Goal: Task Accomplishment & Management: Use online tool/utility

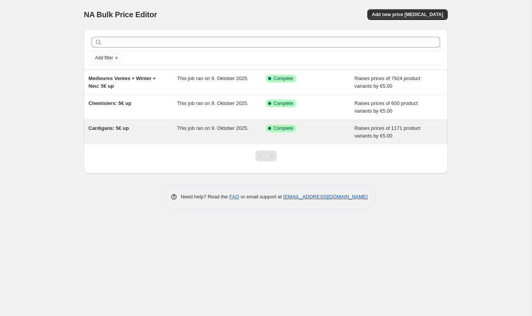
click at [112, 128] on span "Cardigans: 5€ up" at bounding box center [108, 128] width 40 height 6
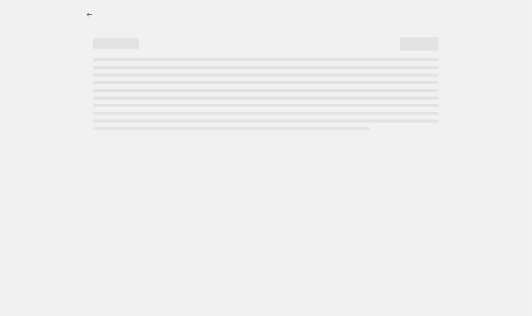
select select "by"
select select "no_change"
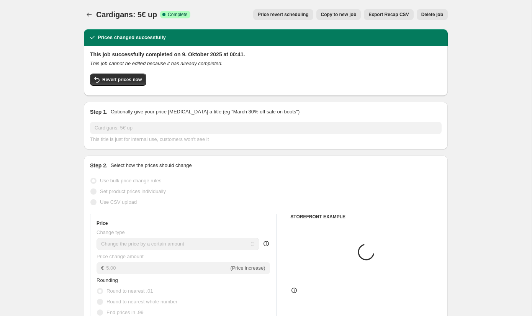
select select "collection"
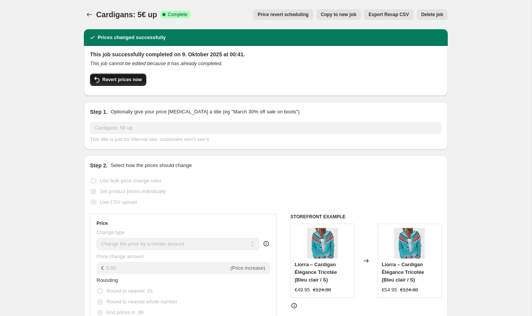
click at [121, 83] on button "Revert prices now" at bounding box center [118, 79] width 56 height 12
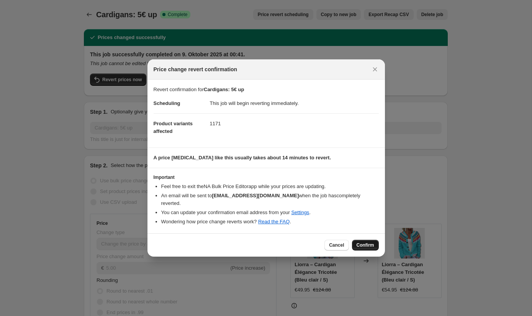
click at [359, 243] on span "Confirm" at bounding box center [365, 245] width 18 height 6
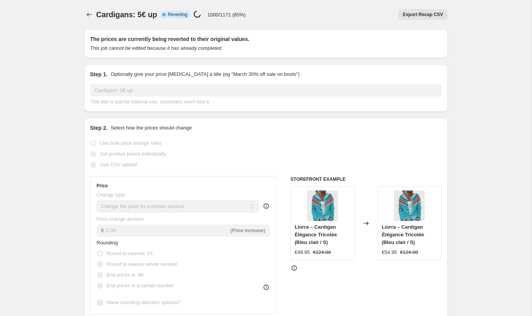
select select "by"
select select "no_change"
select select "collection"
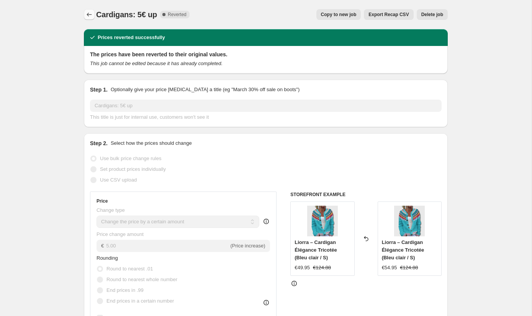
click at [87, 14] on icon "Price change jobs" at bounding box center [89, 15] width 8 height 8
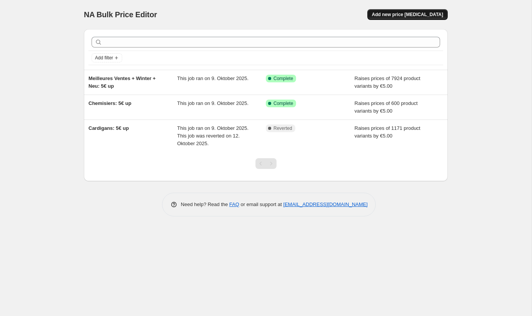
click at [404, 16] on span "Add new price [MEDICAL_DATA]" at bounding box center [407, 14] width 71 height 6
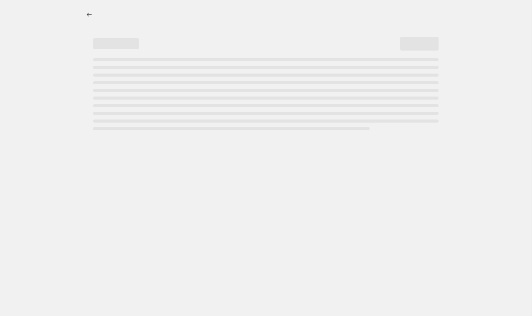
select select "percentage"
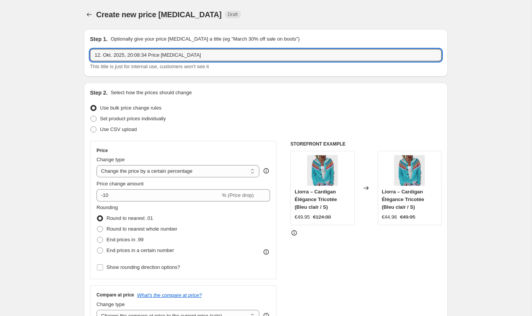
drag, startPoint x: 202, startPoint y: 57, endPoint x: 78, endPoint y: 54, distance: 124.0
type input "Cardigans: 5€ down"
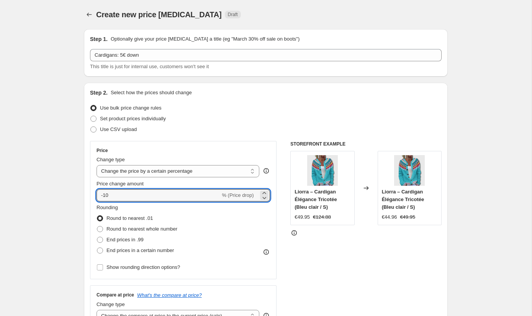
drag, startPoint x: 158, startPoint y: 196, endPoint x: 95, endPoint y: 188, distance: 63.6
click at [95, 188] on div "Price Change type Change the price to a certain amount Change the price by a ce…" at bounding box center [183, 210] width 186 height 138
type input "-5"
click at [219, 174] on select "Change the price to a certain amount Change the price by a certain amount Chang…" at bounding box center [177, 171] width 163 height 12
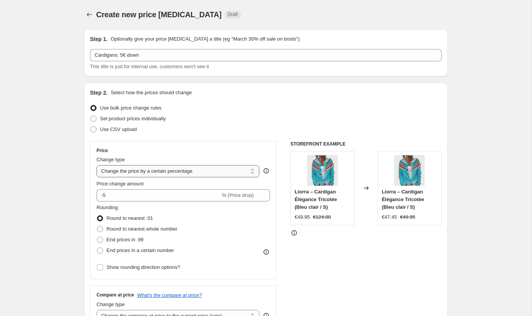
select select "by"
click at [96, 165] on select "Change the price to a certain amount Change the price by a certain amount Chang…" at bounding box center [177, 171] width 163 height 12
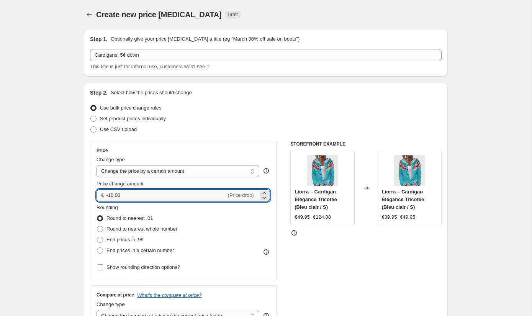
drag, startPoint x: 130, startPoint y: 196, endPoint x: 106, endPoint y: 196, distance: 24.5
click at [106, 196] on div "€ -10.00 (Price drop)" at bounding box center [182, 195] width 173 height 12
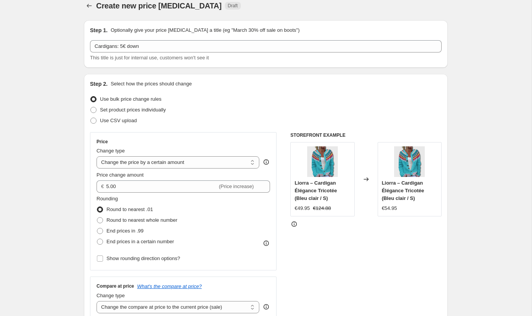
scroll to position [28, 0]
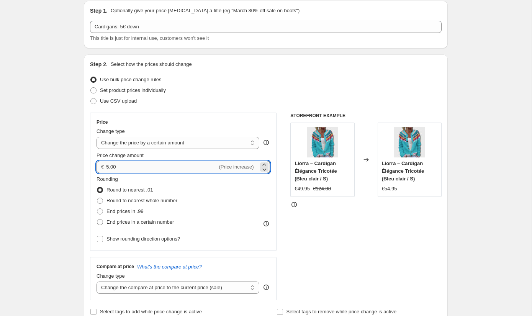
click at [107, 165] on input "5.00" at bounding box center [161, 167] width 111 height 12
type input "-5.00"
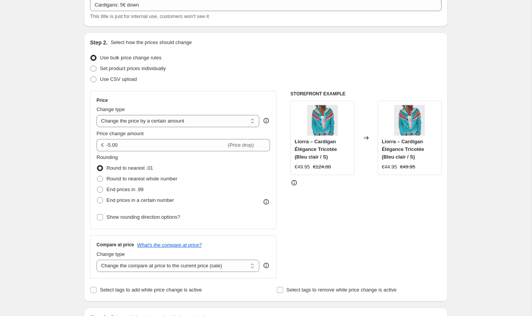
scroll to position [51, 0]
click at [126, 186] on span "End prices in .99" at bounding box center [124, 189] width 37 height 6
click at [97, 186] on input "End prices in .99" at bounding box center [97, 186] width 0 height 0
radio input "true"
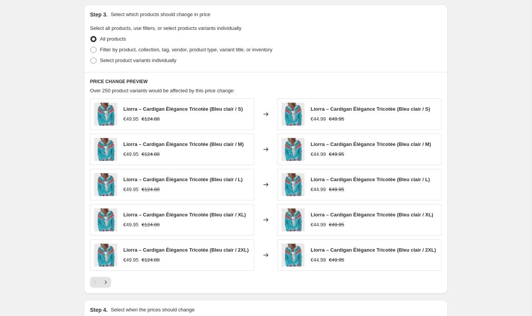
scroll to position [222, 0]
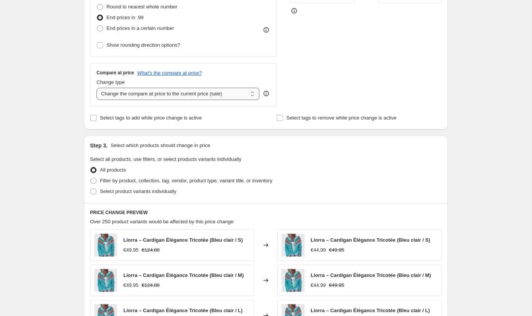
click at [138, 98] on select "Change the compare at price to the current price (sale) Change the compare at p…" at bounding box center [177, 94] width 163 height 12
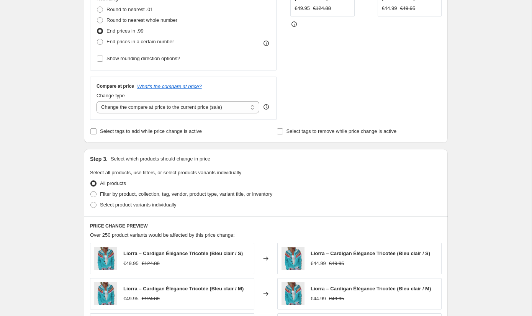
scroll to position [212, 0]
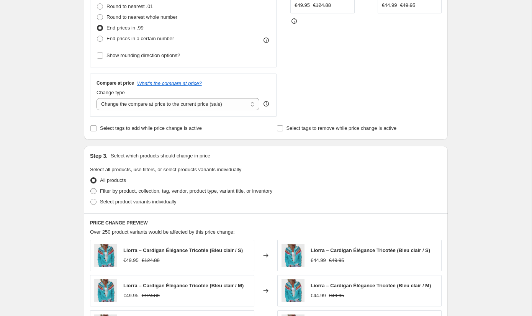
click at [137, 194] on span "Filter by product, collection, tag, vendor, product type, variant title, or inv…" at bounding box center [186, 191] width 172 height 8
click at [91, 188] on input "Filter by product, collection, tag, vendor, product type, variant title, or inv…" at bounding box center [90, 188] width 0 height 0
radio input "true"
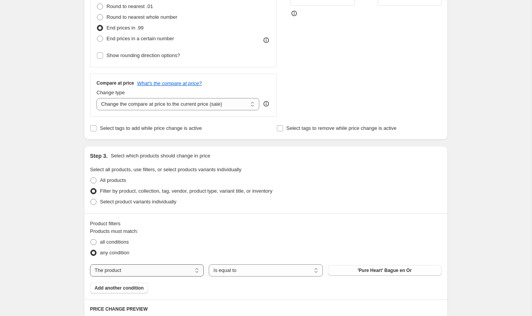
click at [139, 265] on select "The product The product's collection The product's tag The product's vendor The…" at bounding box center [147, 270] width 114 height 12
select select "collection"
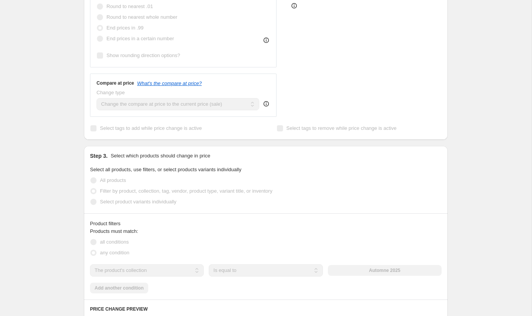
scroll to position [262, 0]
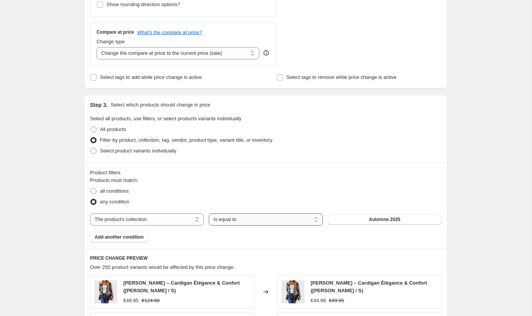
click at [250, 218] on select "Is equal to Is not equal to" at bounding box center [266, 219] width 114 height 12
click at [209, 213] on select "Is equal to Is not equal to" at bounding box center [266, 219] width 114 height 12
click at [378, 231] on div "Products must match: all conditions any condition The product The product's col…" at bounding box center [265, 209] width 351 height 66
click at [377, 222] on button "Automne 2025" at bounding box center [385, 219] width 114 height 11
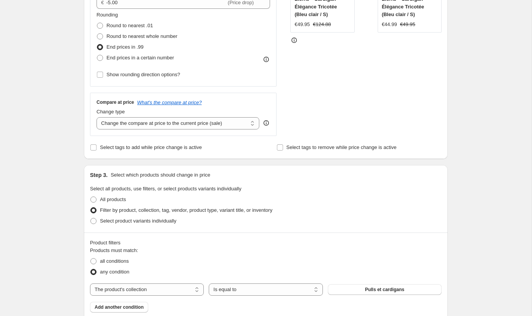
scroll to position [295, 0]
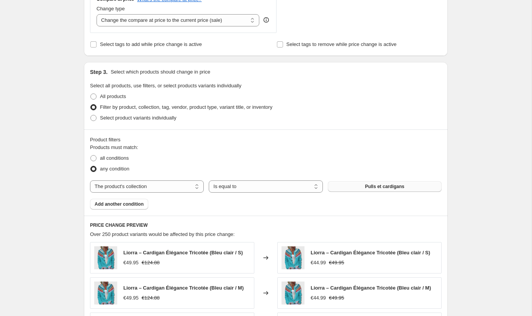
click at [352, 184] on button "Pulls et cardigans" at bounding box center [385, 186] width 114 height 11
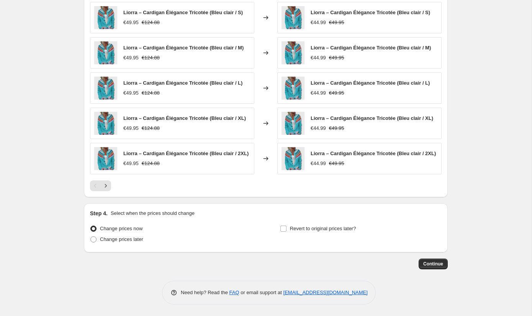
scroll to position [537, 0]
click at [436, 262] on span "Continue" at bounding box center [433, 264] width 20 height 6
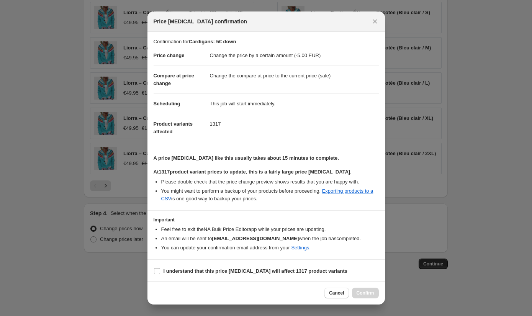
scroll to position [1, 0]
click at [220, 259] on section "I understand that this price change job will affect 1317 product variants" at bounding box center [265, 270] width 237 height 23
click at [220, 267] on b "I understand that this price change job will affect 1317 product variants" at bounding box center [255, 270] width 184 height 6
click at [160, 267] on input "I understand that this price change job will affect 1317 product variants" at bounding box center [157, 270] width 6 height 6
checkbox input "true"
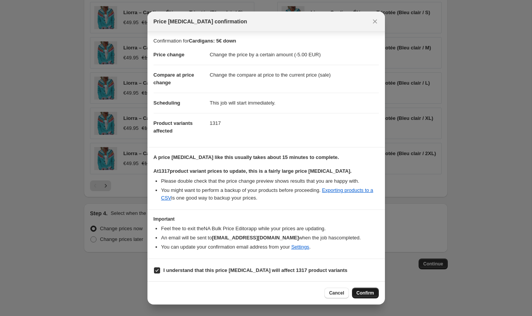
click at [364, 293] on span "Confirm" at bounding box center [365, 293] width 18 height 6
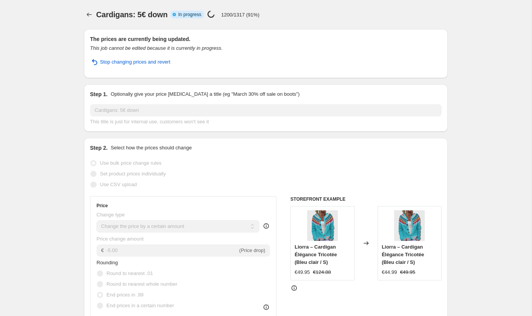
select select "by"
select select "collection"
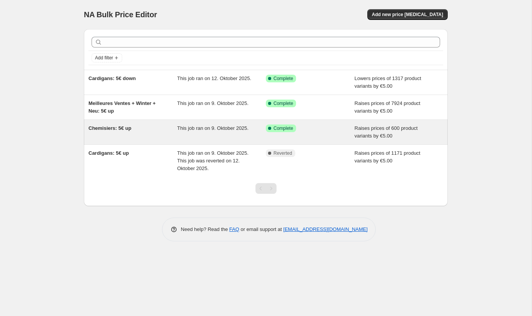
click at [150, 130] on div "Chemisiers: 5€ up" at bounding box center [132, 131] width 89 height 15
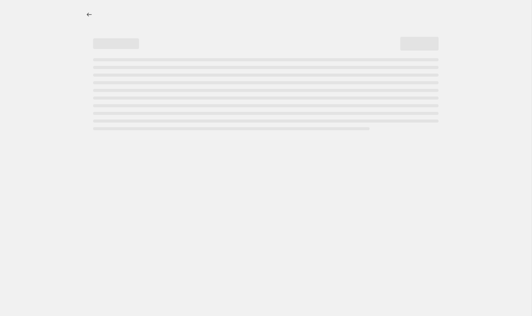
select select "by"
select select "no_change"
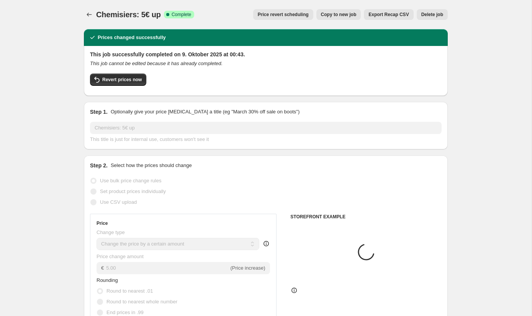
select select "collection"
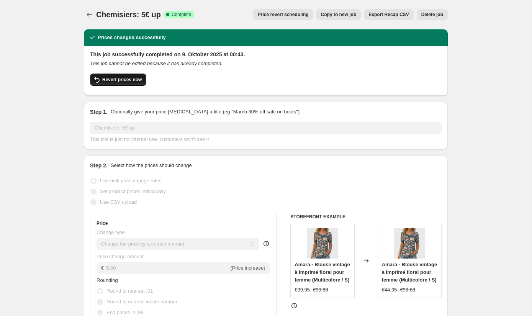
click at [135, 81] on span "Revert prices now" at bounding box center [121, 80] width 39 height 6
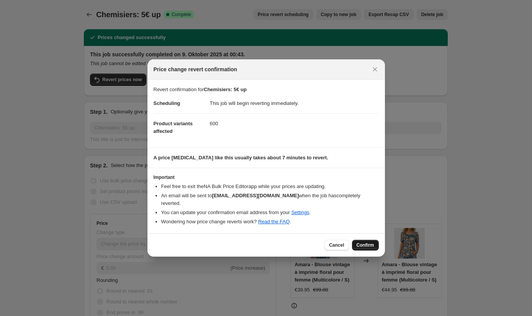
click at [361, 244] on span "Confirm" at bounding box center [365, 245] width 18 height 6
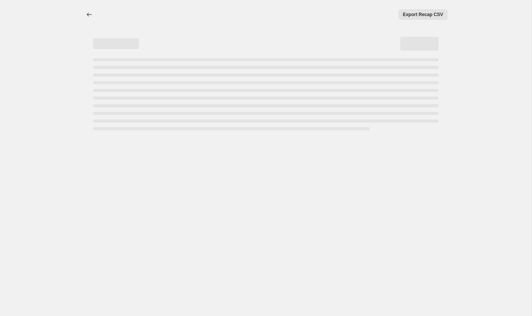
select select "by"
select select "no_change"
select select "collection"
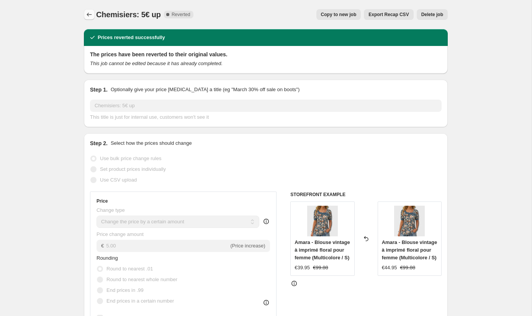
click at [85, 16] on icon "Price change jobs" at bounding box center [89, 15] width 8 height 8
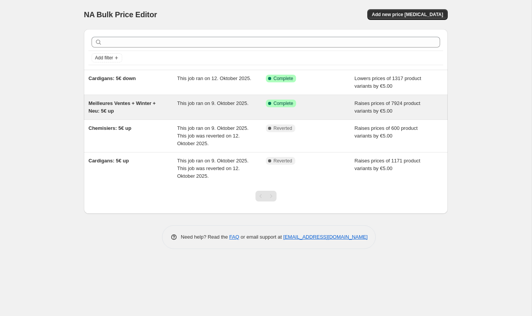
click at [221, 114] on div "This job ran on 9. Oktober 2025." at bounding box center [221, 106] width 89 height 15
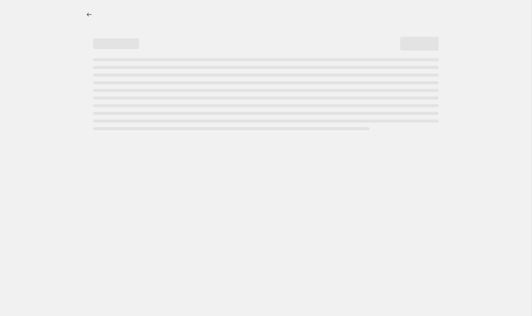
select select "by"
select select "no_change"
select select "collection"
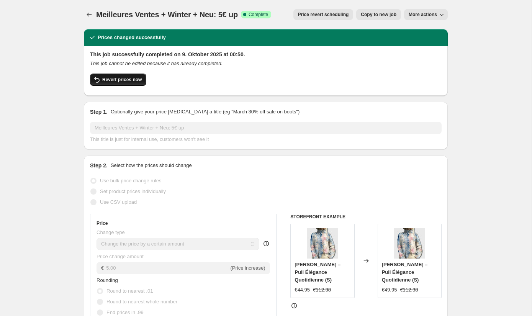
click at [141, 77] on span "Revert prices now" at bounding box center [121, 80] width 39 height 6
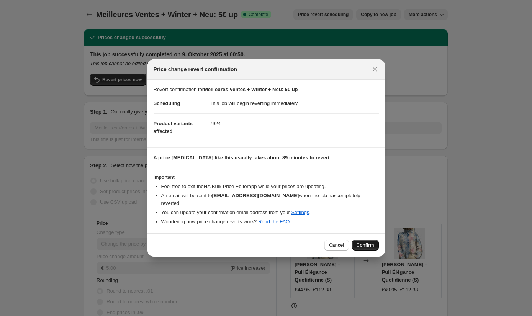
click at [364, 242] on span "Confirm" at bounding box center [365, 245] width 18 height 6
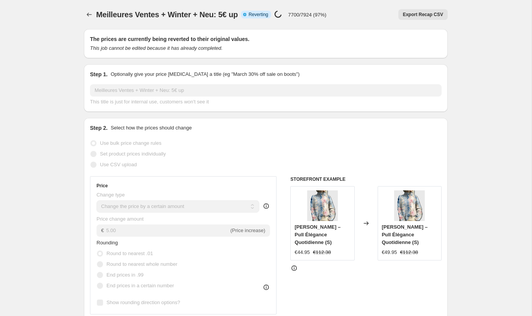
select select "by"
select select "no_change"
select select "collection"
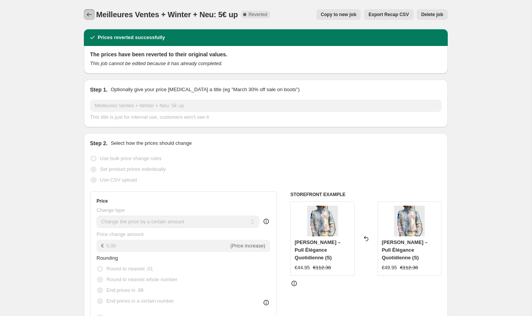
click at [88, 13] on icon "Price change jobs" at bounding box center [89, 15] width 5 height 4
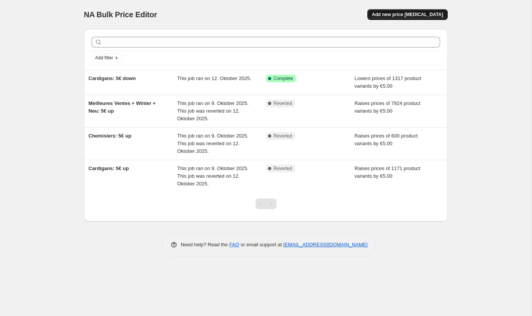
click at [395, 16] on span "Add new price [MEDICAL_DATA]" at bounding box center [407, 14] width 71 height 6
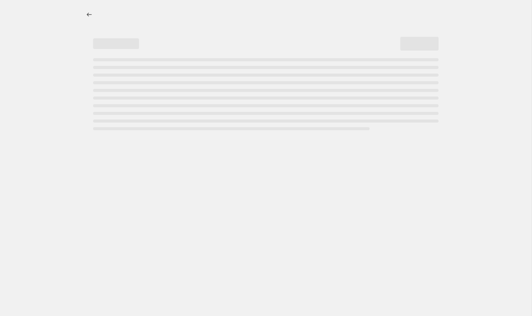
select select "percentage"
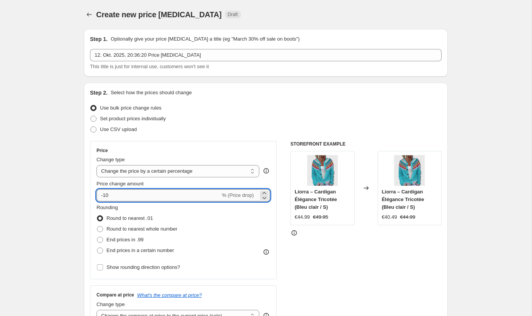
click at [134, 192] on input "-10" at bounding box center [158, 195] width 124 height 12
type input "-1"
type input "-5"
click at [160, 169] on select "Change the price to a certain amount Change the price by a certain amount Chang…" at bounding box center [177, 171] width 163 height 12
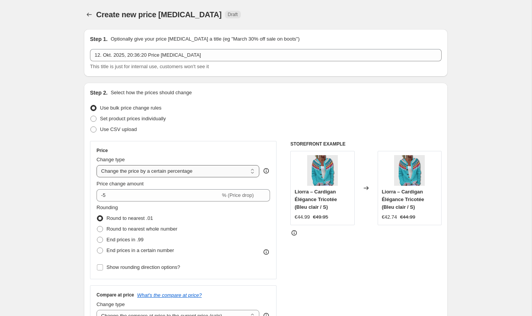
select select "by"
click at [96, 165] on select "Change the price to a certain amount Change the price by a certain amount Chang…" at bounding box center [177, 171] width 163 height 12
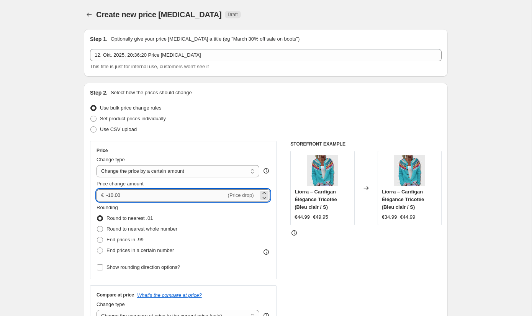
click at [136, 195] on input "-10.00" at bounding box center [166, 195] width 120 height 12
type input "-1"
type input "-5.00"
click at [130, 238] on span "End prices in .99" at bounding box center [124, 239] width 37 height 6
click at [97, 237] on input "End prices in .99" at bounding box center [97, 236] width 0 height 0
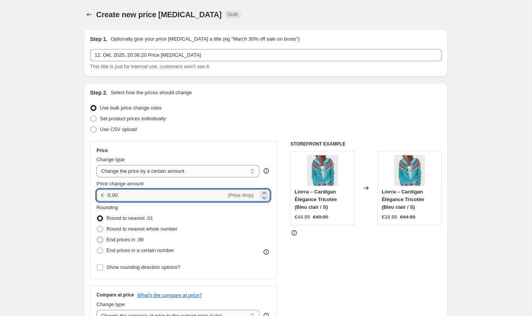
radio input "true"
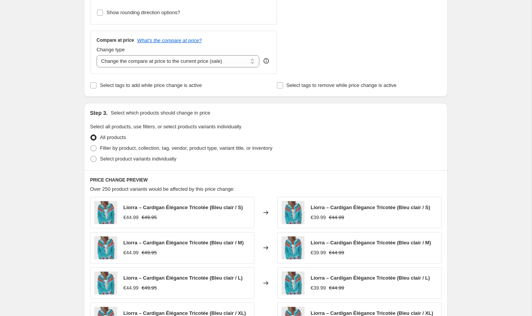
scroll to position [260, 0]
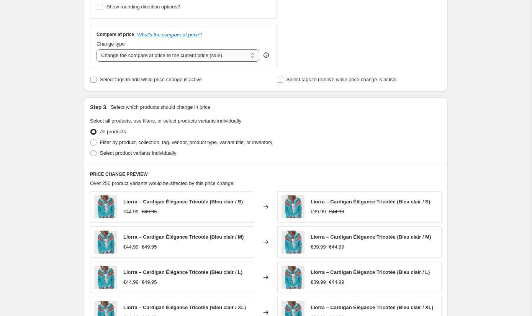
click at [148, 54] on select "Change the compare at price to the current price (sale) Change the compare at p…" at bounding box center [177, 55] width 163 height 12
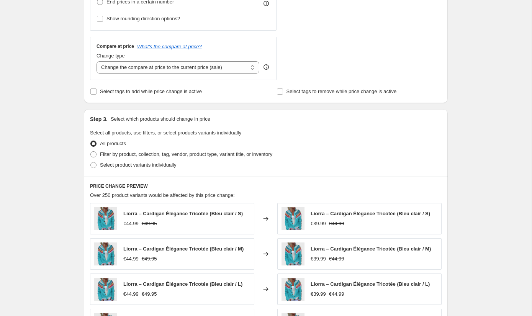
scroll to position [262, 0]
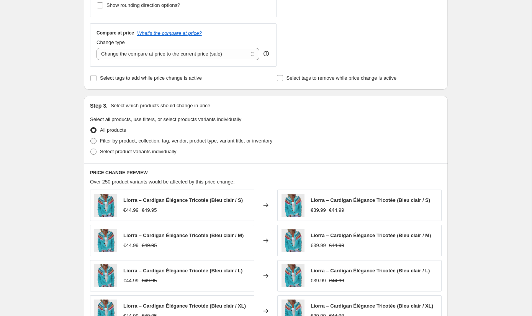
click at [150, 143] on span "Filter by product, collection, tag, vendor, product type, variant title, or inv…" at bounding box center [186, 141] width 172 height 6
click at [91, 138] on input "Filter by product, collection, tag, vendor, product type, variant title, or inv…" at bounding box center [90, 138] width 0 height 0
radio input "true"
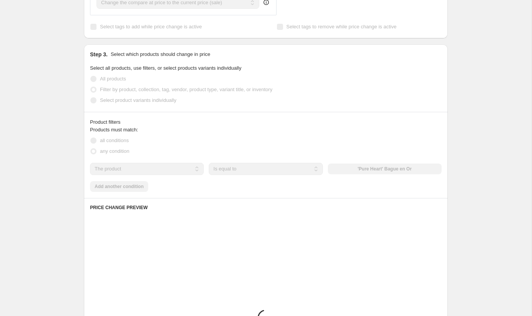
scroll to position [373, 0]
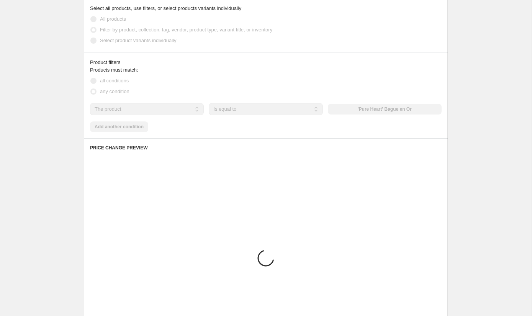
click at [161, 108] on select "The product The product's collection The product's tag The product's vendor The…" at bounding box center [147, 109] width 114 height 12
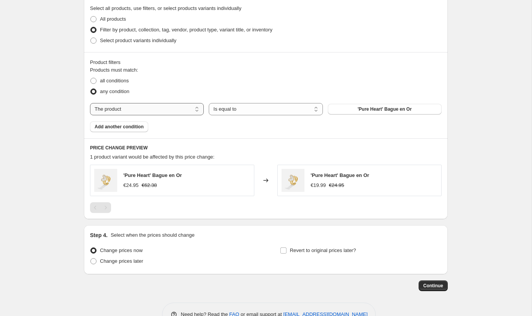
select select "collection"
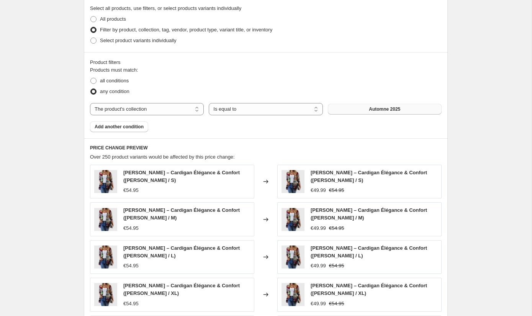
click at [393, 109] on span "Automne 2025" at bounding box center [383, 109] width 31 height 6
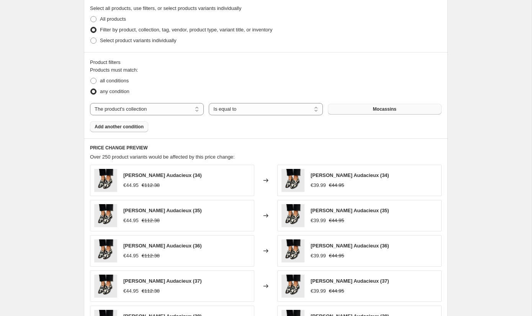
click at [126, 125] on span "Add another condition" at bounding box center [119, 127] width 49 height 6
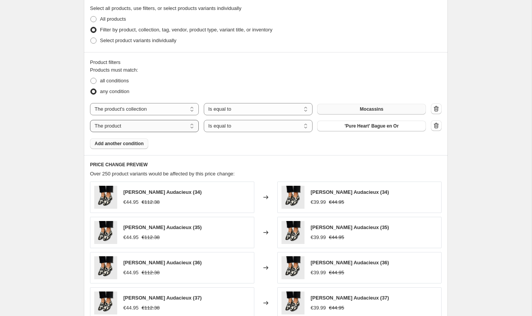
click at [127, 125] on select "The product The product's collection The product's tag The product's vendor The…" at bounding box center [144, 126] width 109 height 12
click at [435, 126] on icon "button" at bounding box center [436, 126] width 8 height 8
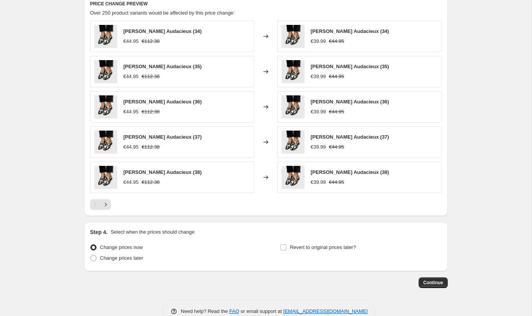
scroll to position [515, 0]
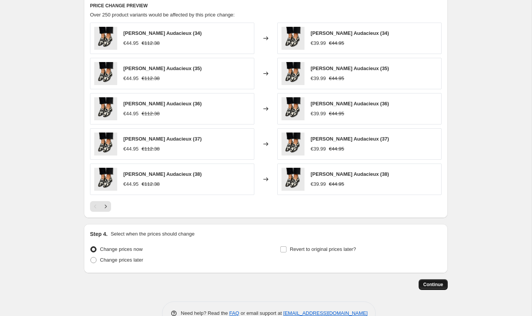
click at [438, 283] on span "Continue" at bounding box center [433, 284] width 20 height 6
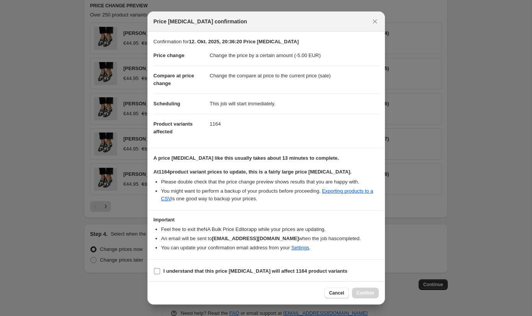
click at [195, 267] on span "I understand that this price change job will affect 1164 product variants" at bounding box center [255, 271] width 184 height 8
click at [160, 268] on input "I understand that this price change job will affect 1164 product variants" at bounding box center [157, 271] width 6 height 6
checkbox input "true"
click at [364, 294] on span "Confirm" at bounding box center [365, 293] width 18 height 6
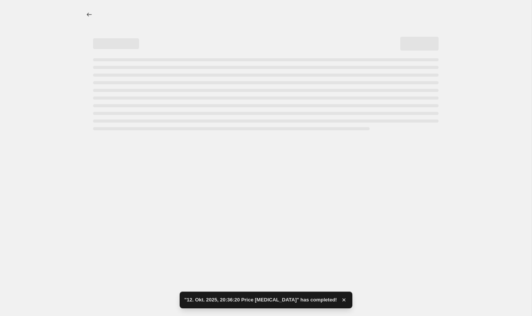
select select "by"
select select "collection"
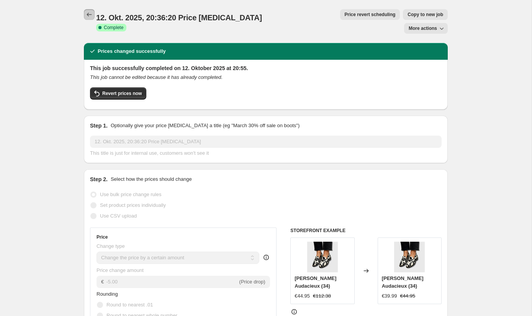
click at [90, 14] on icon "Price change jobs" at bounding box center [89, 15] width 8 height 8
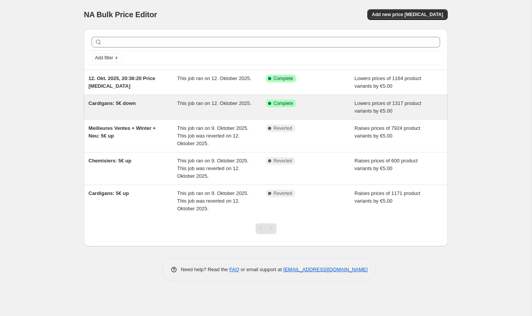
click at [251, 106] on div "This job ran on 12. Oktober 2025." at bounding box center [221, 106] width 89 height 15
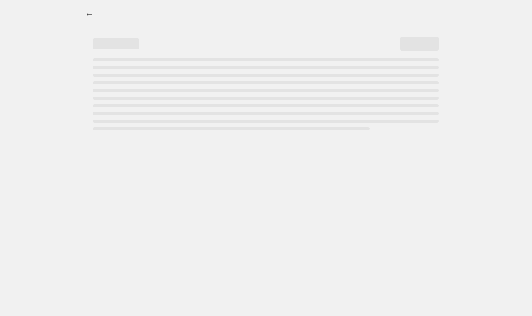
select select "by"
select select "collection"
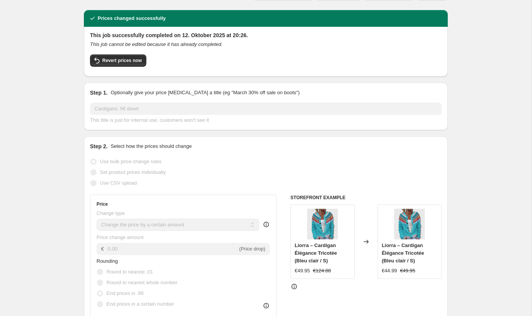
scroll to position [17, 0]
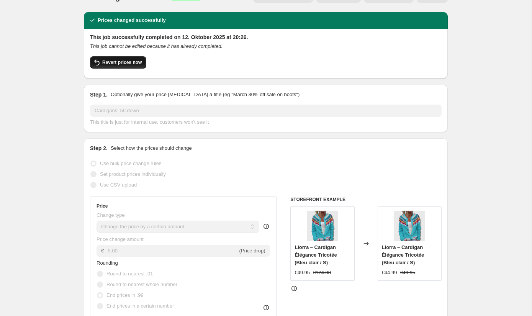
click at [132, 56] on button "Revert prices now" at bounding box center [118, 62] width 56 height 12
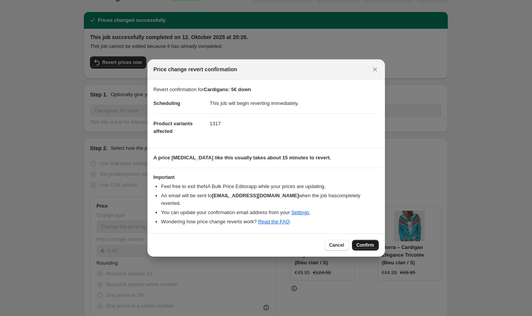
click at [370, 244] on span "Confirm" at bounding box center [365, 245] width 18 height 6
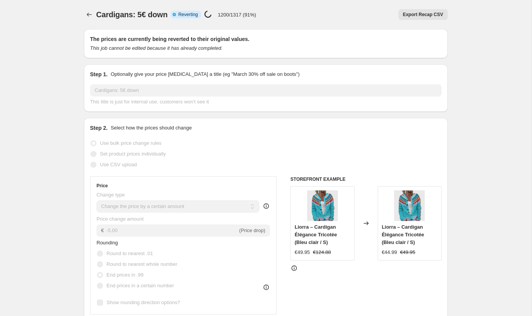
select select "by"
select select "collection"
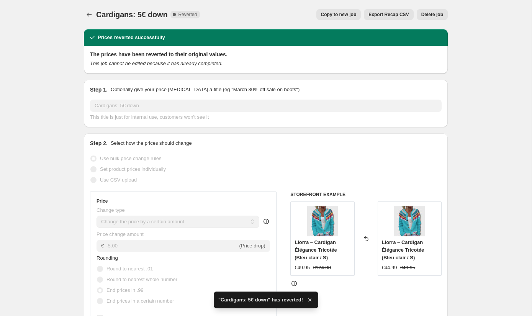
click at [345, 16] on span "Copy to new job" at bounding box center [339, 14] width 36 height 6
select select "by"
select select "collection"
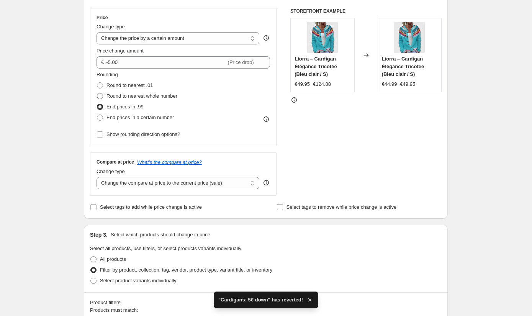
scroll to position [164, 0]
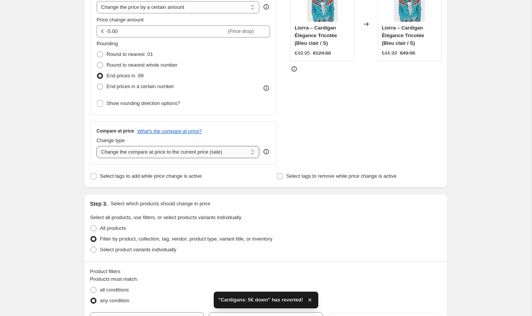
click at [200, 152] on select "Change the compare at price to the current price (sale) Change the compare at p…" at bounding box center [177, 152] width 163 height 12
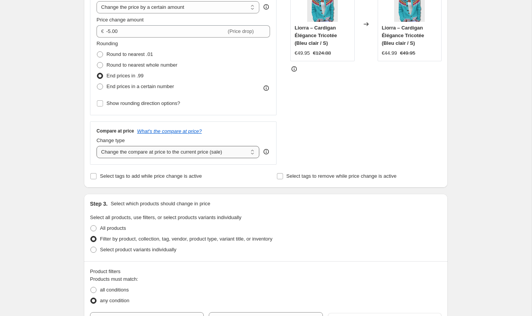
select select "no_change"
click at [96, 146] on select "Change the compare at price to the current price (sale) Change the compare at p…" at bounding box center [177, 152] width 163 height 12
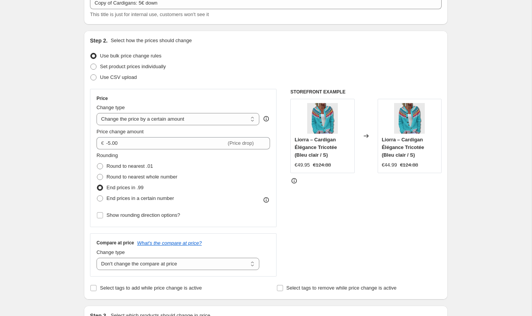
scroll to position [0, 0]
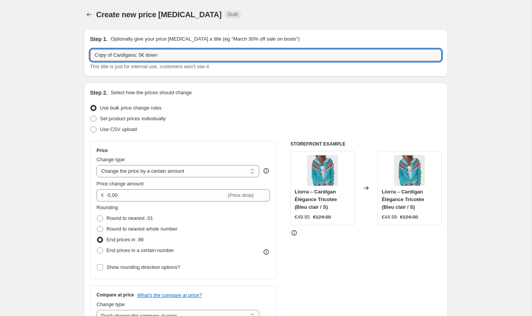
drag, startPoint x: 115, startPoint y: 54, endPoint x: 74, endPoint y: 55, distance: 40.6
click at [184, 55] on input "2.0 Cardigans: 5€ down" at bounding box center [265, 55] width 351 height 12
type input "2.0 Cardigans: 5€ down: No comparison change"
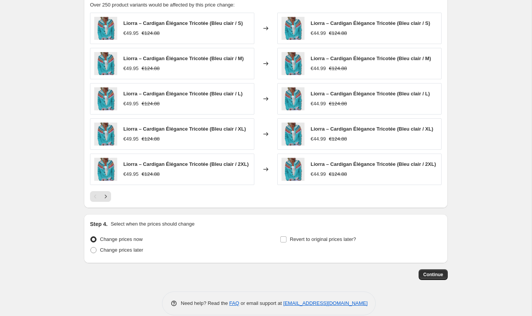
scroll to position [537, 0]
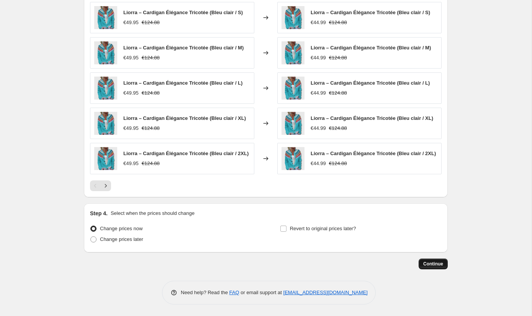
click at [435, 264] on span "Continue" at bounding box center [433, 264] width 20 height 6
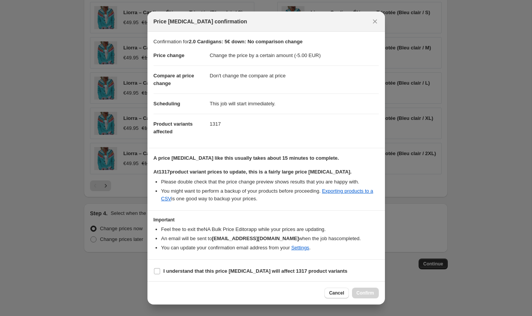
scroll to position [1, 0]
click at [199, 273] on span "I understand that this price change job will affect 1317 product variants" at bounding box center [255, 270] width 184 height 8
click at [160, 273] on input "I understand that this price change job will affect 1317 product variants" at bounding box center [157, 270] width 6 height 6
checkbox input "true"
click at [362, 294] on span "Confirm" at bounding box center [365, 293] width 18 height 6
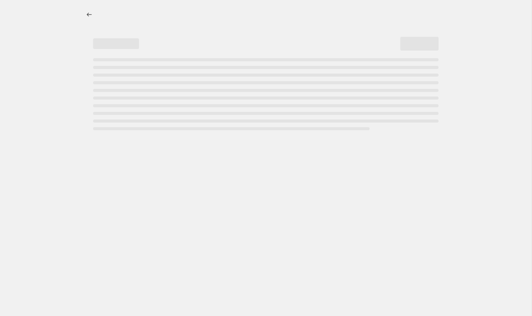
select select "by"
select select "no_change"
select select "collection"
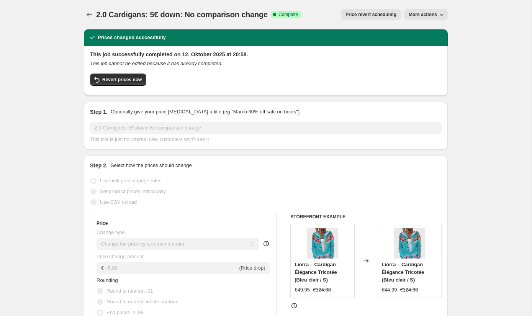
click at [95, 13] on div at bounding box center [90, 14] width 12 height 11
click at [91, 13] on icon "Price change jobs" at bounding box center [89, 15] width 8 height 8
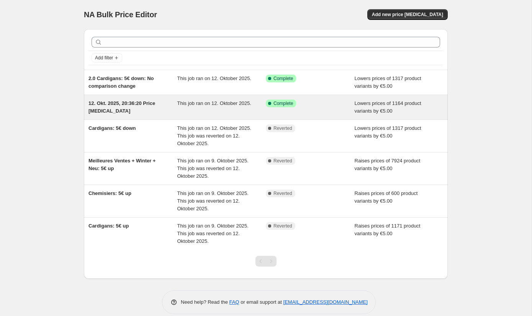
click at [147, 107] on div "12. Okt. 2025, 20:36:20 Price [MEDICAL_DATA]" at bounding box center [132, 106] width 89 height 15
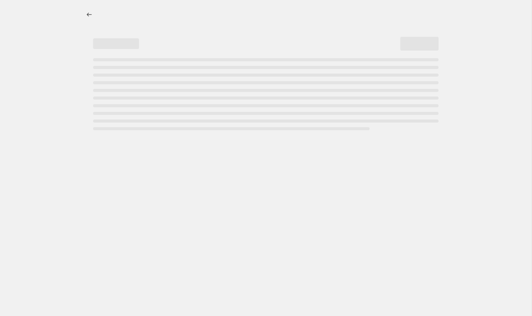
select select "by"
select select "collection"
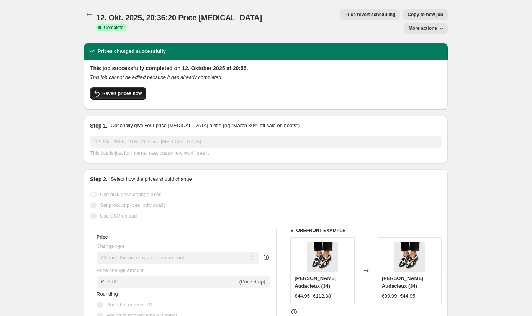
click at [121, 90] on span "Revert prices now" at bounding box center [121, 93] width 39 height 6
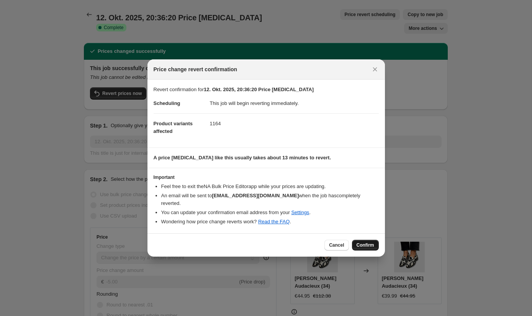
click at [359, 246] on button "Confirm" at bounding box center [365, 245] width 27 height 11
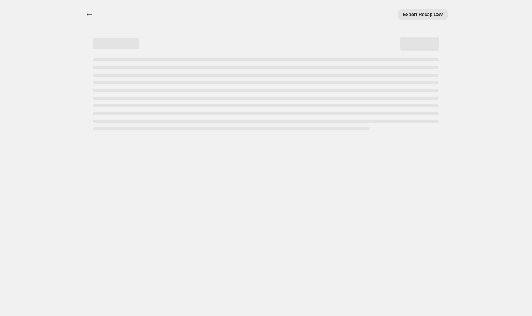
select select "by"
select select "collection"
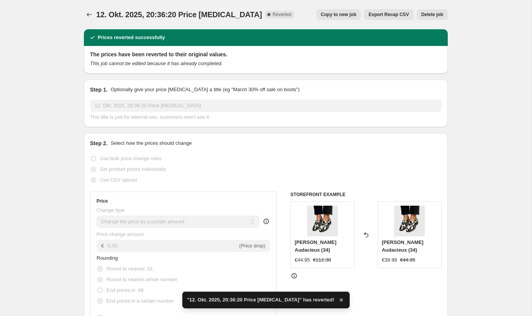
click at [342, 15] on span "Copy to new job" at bounding box center [339, 14] width 36 height 6
select select "by"
select select "collection"
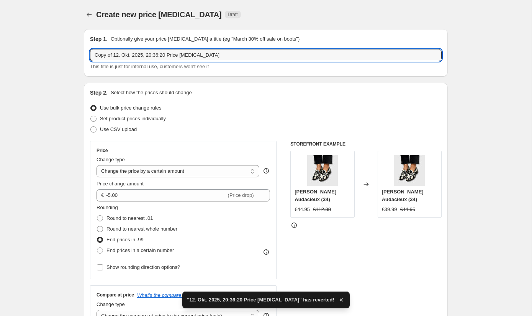
drag, startPoint x: 224, startPoint y: 57, endPoint x: 85, endPoint y: 51, distance: 138.6
click at [85, 51] on div "Step 1. Optionally give your price change job a title (eg "March 30% off sale o…" at bounding box center [266, 52] width 364 height 47
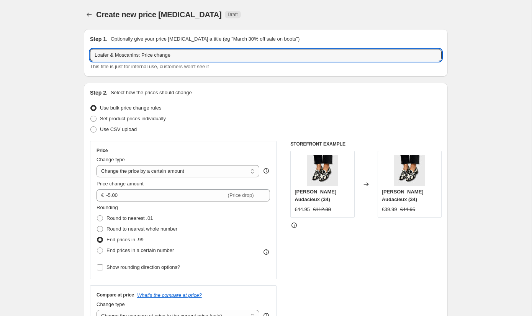
type input "Loafer & Moscanins: Price change"
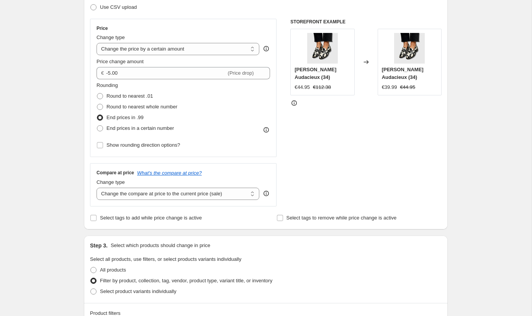
scroll to position [138, 0]
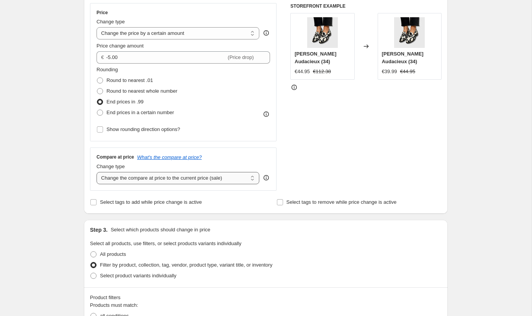
click at [146, 174] on select "Change the compare at price to the current price (sale) Change the compare at p…" at bounding box center [177, 178] width 163 height 12
select select "no_change"
click at [96, 172] on select "Change the compare at price to the current price (sale) Change the compare at p…" at bounding box center [177, 178] width 163 height 12
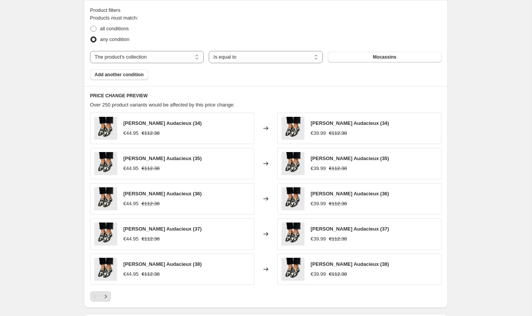
scroll to position [534, 0]
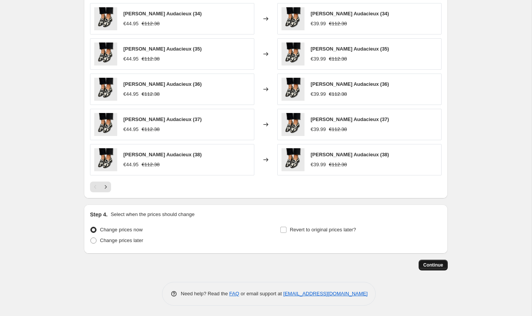
click at [431, 262] on span "Continue" at bounding box center [433, 265] width 20 height 6
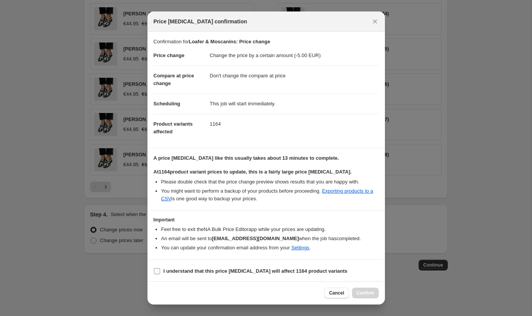
click at [308, 269] on b "I understand that this price change job will affect 1164 product variants" at bounding box center [255, 271] width 184 height 6
click at [160, 269] on input "I understand that this price change job will affect 1164 product variants" at bounding box center [157, 271] width 6 height 6
checkbox input "true"
click at [367, 294] on span "Confirm" at bounding box center [365, 293] width 18 height 6
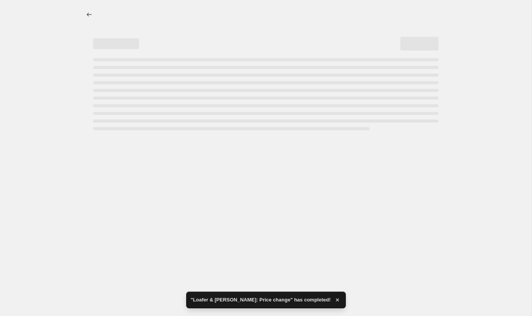
select select "by"
select select "no_change"
select select "collection"
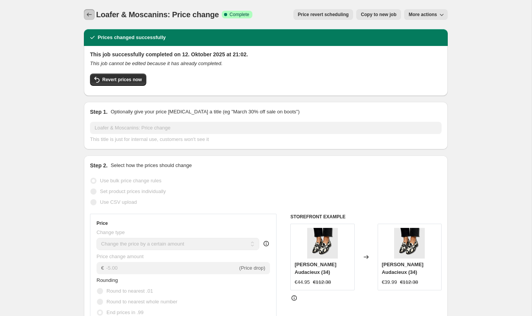
click at [89, 15] on icon "Price change jobs" at bounding box center [89, 15] width 8 height 8
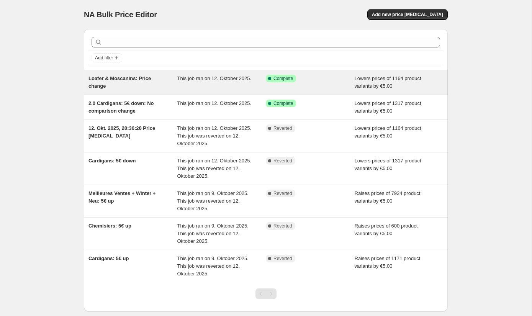
click at [318, 82] on div "Success Complete Complete" at bounding box center [304, 79] width 77 height 8
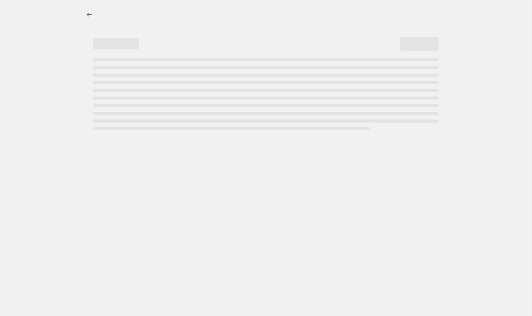
select select "by"
select select "no_change"
select select "collection"
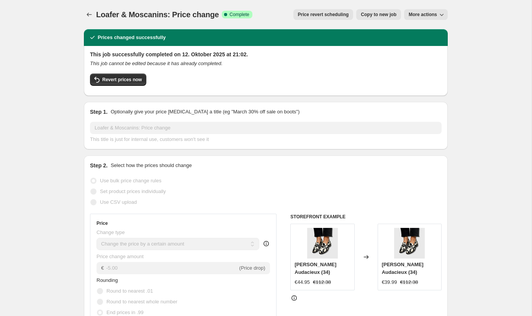
click at [385, 13] on span "Copy to new job" at bounding box center [378, 14] width 36 height 6
select select "by"
select select "no_change"
select select "collection"
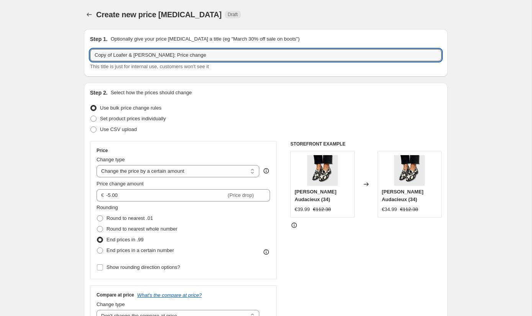
drag, startPoint x: 213, startPoint y: 56, endPoint x: 72, endPoint y: 54, distance: 140.8
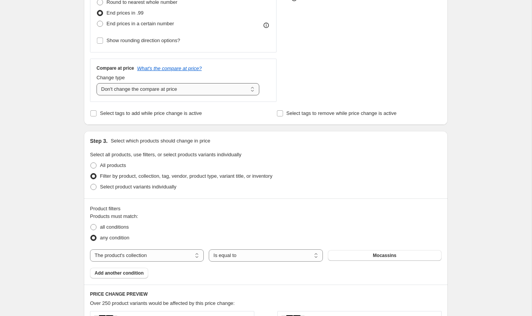
scroll to position [255, 0]
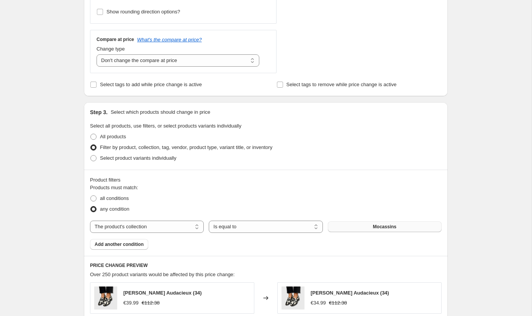
type input "Vestes: 5€ price reduction"
click at [365, 225] on button "Mocassins" at bounding box center [385, 226] width 114 height 11
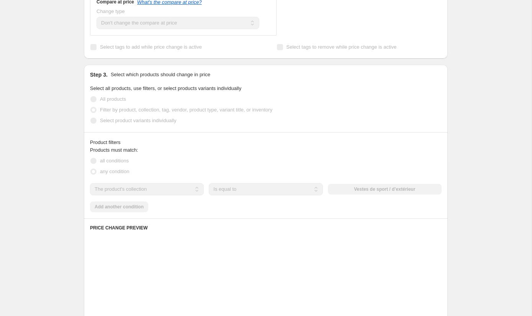
scroll to position [295, 0]
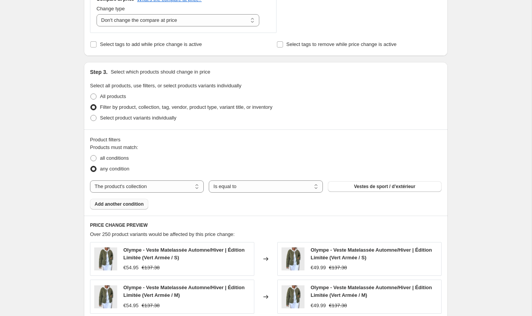
click at [126, 203] on span "Add another condition" at bounding box center [119, 204] width 49 height 6
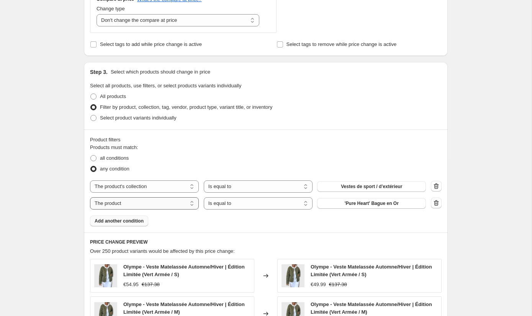
click at [149, 202] on select "The product The product's collection The product's tag The product's vendor The…" at bounding box center [144, 203] width 109 height 12
select select "collection"
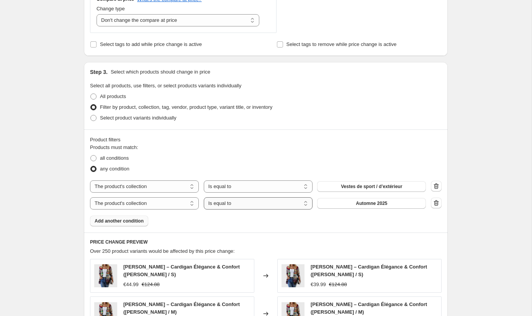
click at [262, 203] on select "Is equal to Is not equal to" at bounding box center [258, 203] width 109 height 12
click at [204, 197] on select "Is equal to Is not equal to" at bounding box center [258, 203] width 109 height 12
click at [345, 201] on button "Automne 2025" at bounding box center [371, 203] width 109 height 11
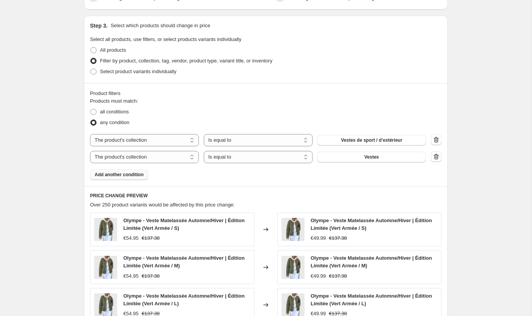
scroll to position [355, 0]
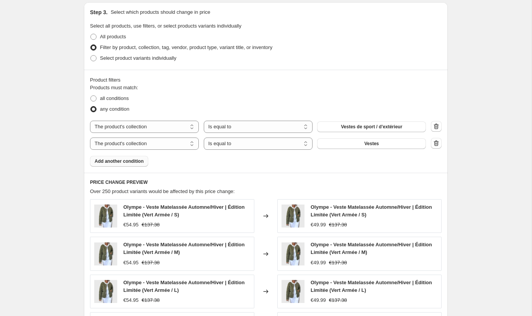
click at [126, 166] on div "Product filters Products must match: all conditions any condition The product T…" at bounding box center [266, 121] width 364 height 103
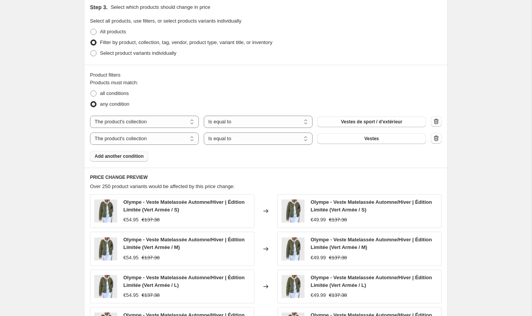
scroll to position [364, 0]
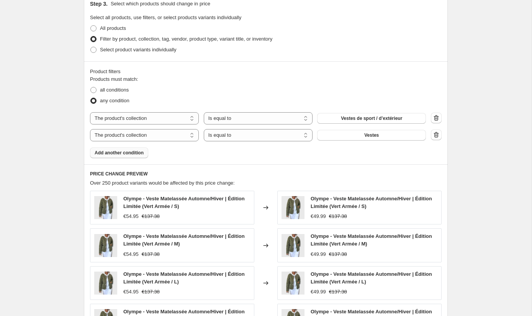
click at [119, 153] on span "Add another condition" at bounding box center [119, 153] width 49 height 6
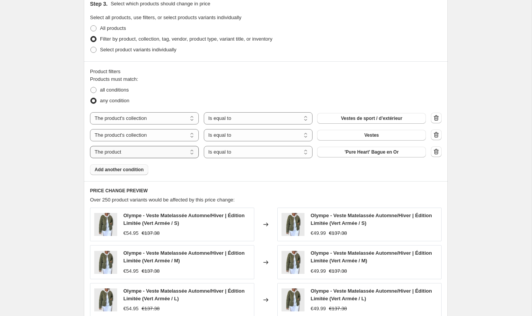
click at [144, 151] on select "The product The product's collection The product's tag The product's vendor The…" at bounding box center [144, 152] width 109 height 12
select select "collection"
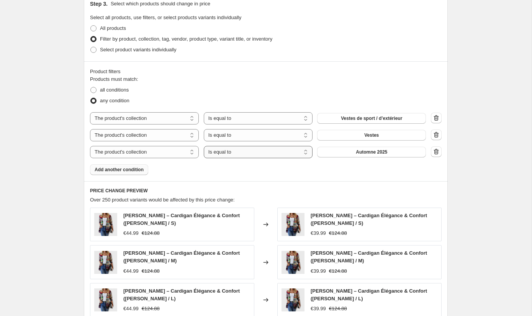
click at [228, 152] on select "Is equal to Is not equal to" at bounding box center [258, 152] width 109 height 12
click at [204, 146] on select "Is equal to Is not equal to" at bounding box center [258, 152] width 109 height 12
click at [347, 147] on button "Automne 2025" at bounding box center [371, 152] width 109 height 11
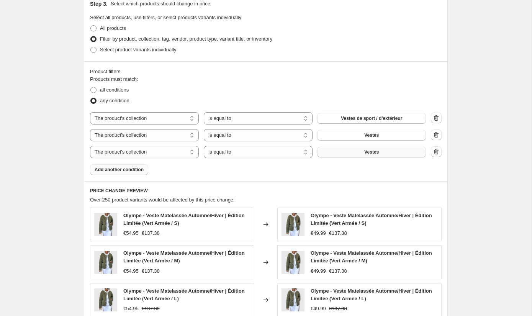
click at [356, 154] on button "Vestes" at bounding box center [371, 152] width 109 height 11
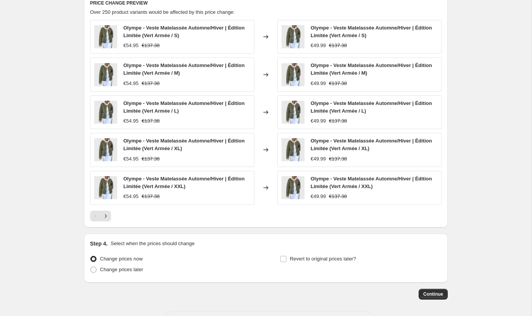
scroll to position [580, 0]
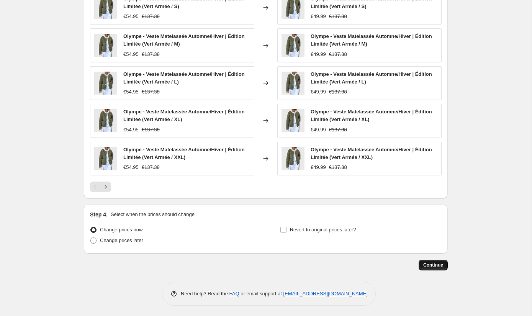
click at [439, 265] on span "Continue" at bounding box center [433, 265] width 20 height 6
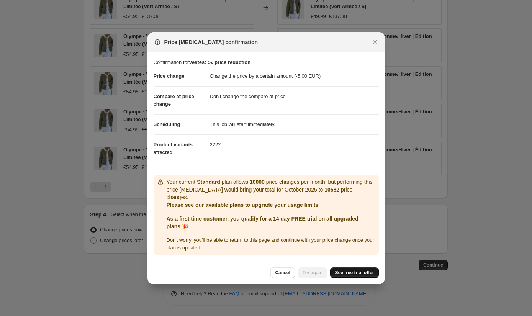
click at [349, 272] on span "See free trial offer" at bounding box center [353, 272] width 39 height 6
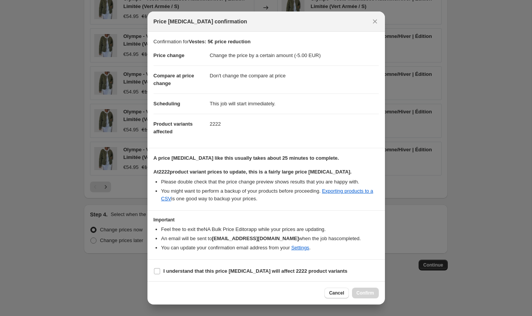
scroll to position [1, 0]
click at [204, 269] on b "I understand that this price [MEDICAL_DATA] will affect 2222 product variants" at bounding box center [255, 270] width 184 height 6
click at [160, 269] on input "I understand that this price [MEDICAL_DATA] will affect 2222 product variants" at bounding box center [157, 270] width 6 height 6
checkbox input "true"
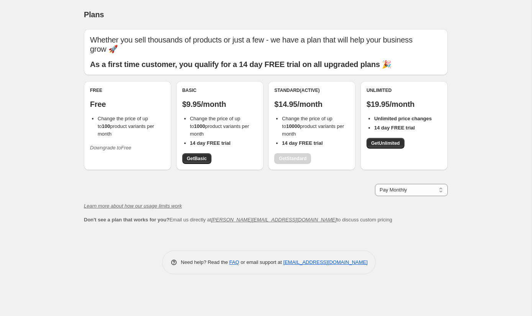
click at [353, 141] on div "Standard (Active) $14.95/month Change the price of up to 10000 product variants…" at bounding box center [311, 125] width 87 height 89
click at [380, 140] on span "Get Unlimited" at bounding box center [385, 143] width 29 height 6
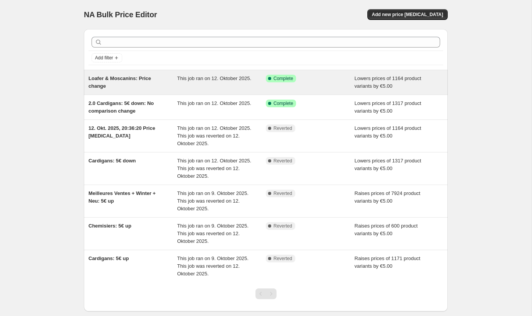
click at [315, 81] on div "Success Complete Complete" at bounding box center [304, 79] width 77 height 8
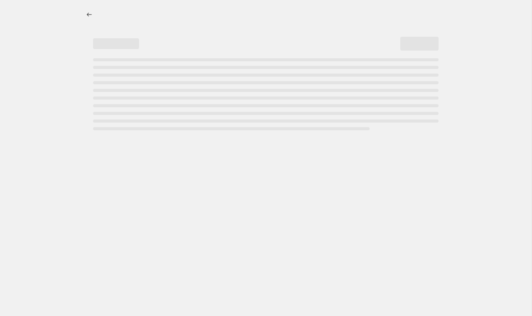
select select "by"
select select "no_change"
select select "collection"
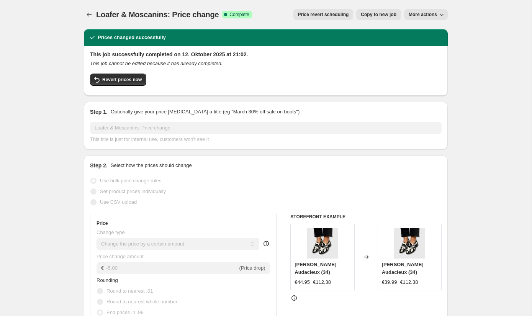
click at [372, 14] on span "Copy to new job" at bounding box center [378, 14] width 36 height 6
select select "by"
select select "no_change"
select select "collection"
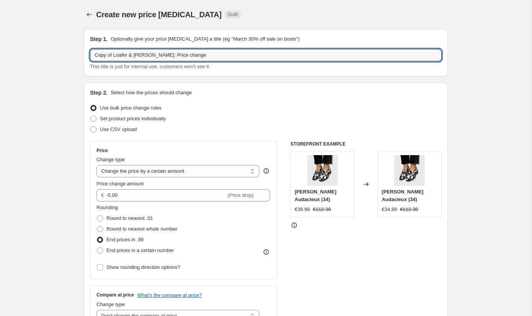
drag, startPoint x: 114, startPoint y: 55, endPoint x: 61, endPoint y: 55, distance: 52.8
drag, startPoint x: 113, startPoint y: 54, endPoint x: 250, endPoint y: 56, distance: 137.0
click at [250, 56] on input "Vestes: Loafer & Moscanins: Price change" at bounding box center [265, 55] width 351 height 12
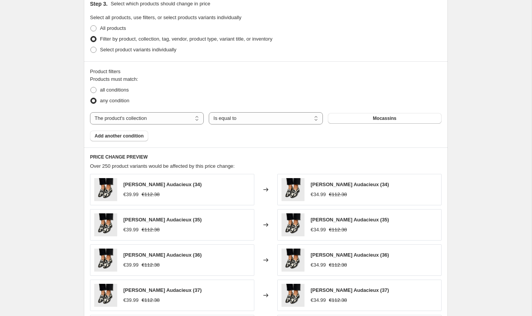
scroll to position [380, 0]
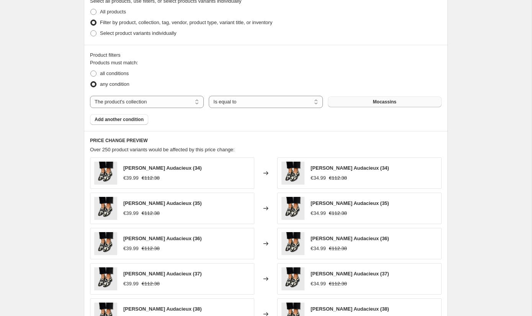
type input "Vestes: 5€ price reduction"
click at [385, 99] on span "Mocassins" at bounding box center [384, 102] width 23 height 6
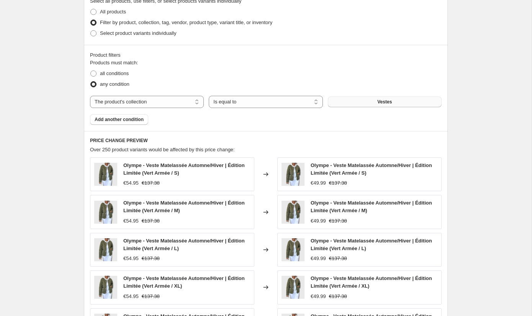
click at [145, 122] on button "Add another condition" at bounding box center [119, 119] width 58 height 11
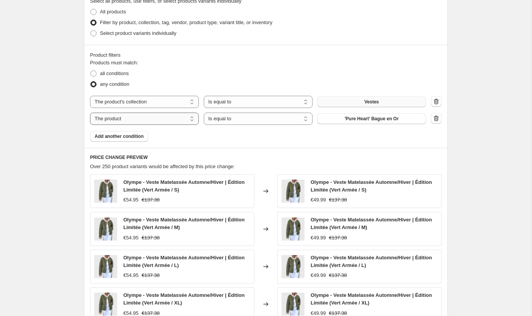
click at [142, 119] on select "The product The product's collection The product's tag The product's vendor The…" at bounding box center [144, 118] width 109 height 12
select select "collection"
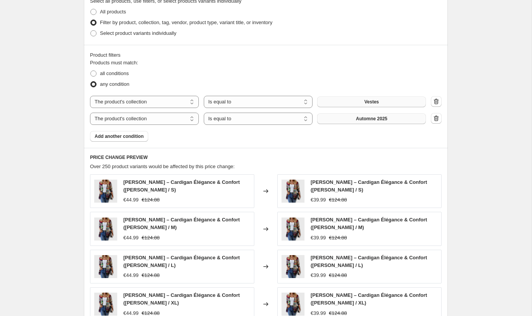
click at [355, 120] on span "Automne 2025" at bounding box center [370, 119] width 31 height 6
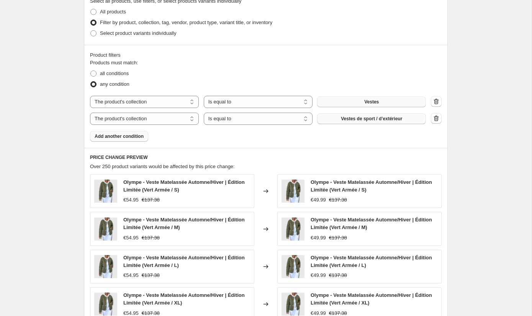
click at [137, 132] on button "Add another condition" at bounding box center [119, 136] width 58 height 11
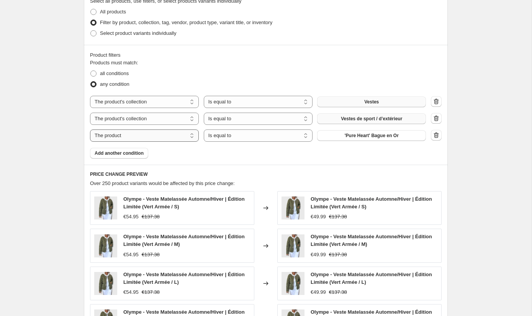
click at [153, 132] on select "The product The product's collection The product's tag The product's vendor The…" at bounding box center [144, 135] width 109 height 12
select select "collection"
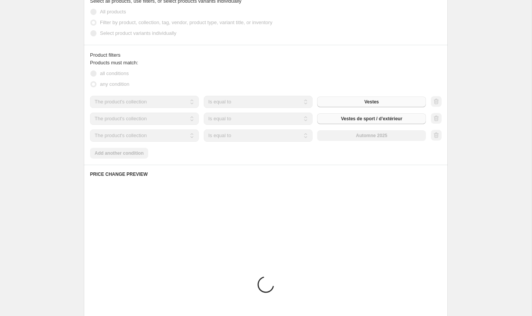
click at [285, 135] on select "Is equal to Is not equal to" at bounding box center [258, 135] width 109 height 12
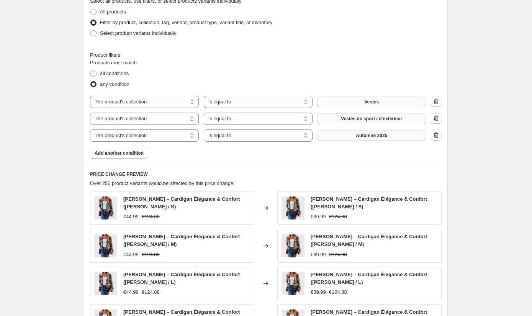
click at [358, 134] on span "Automne 2025" at bounding box center [370, 135] width 31 height 6
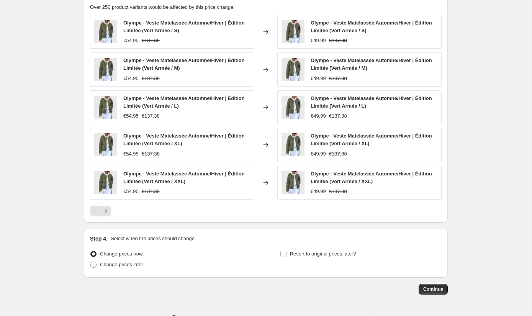
scroll to position [580, 0]
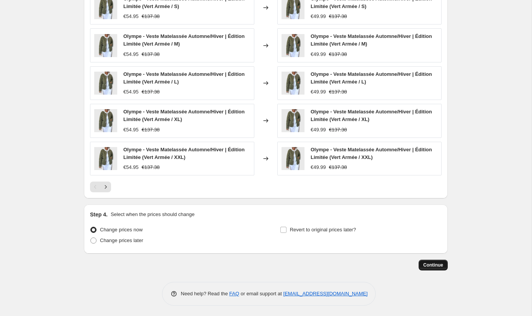
click at [428, 262] on span "Continue" at bounding box center [433, 265] width 20 height 6
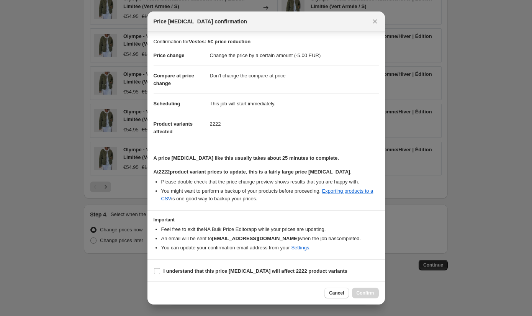
scroll to position [1, 0]
click at [221, 274] on label "I understand that this price [MEDICAL_DATA] will affect 2222 product variants" at bounding box center [250, 270] width 194 height 11
click at [160, 273] on input "I understand that this price [MEDICAL_DATA] will affect 2222 product variants" at bounding box center [157, 270] width 6 height 6
checkbox input "true"
click at [367, 296] on button "Confirm" at bounding box center [365, 292] width 27 height 11
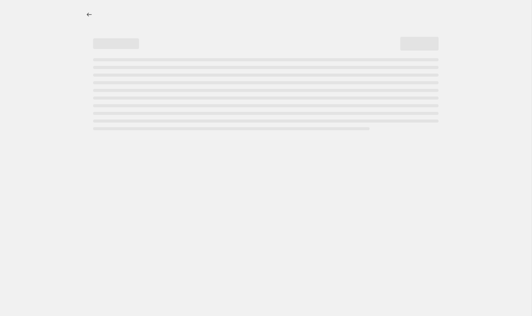
select select "by"
select select "no_change"
select select "collection"
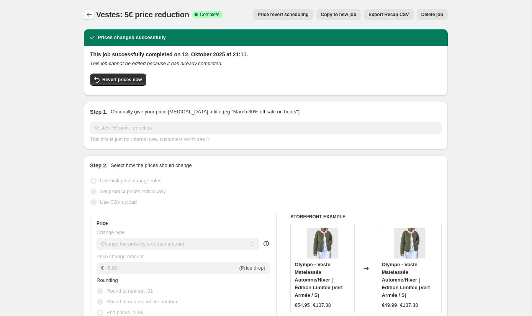
click at [91, 15] on icon "Price change jobs" at bounding box center [89, 15] width 8 height 8
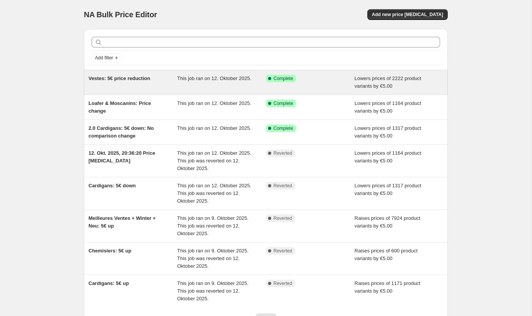
click at [316, 84] on div "Success Complete Complete" at bounding box center [310, 82] width 89 height 15
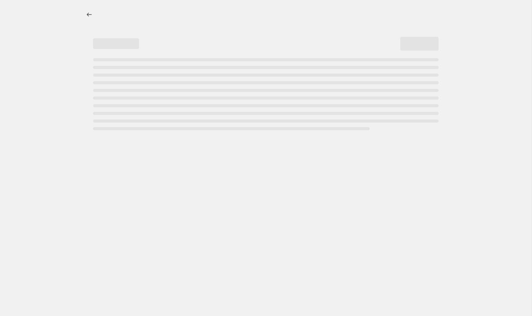
select select "by"
select select "no_change"
select select "collection"
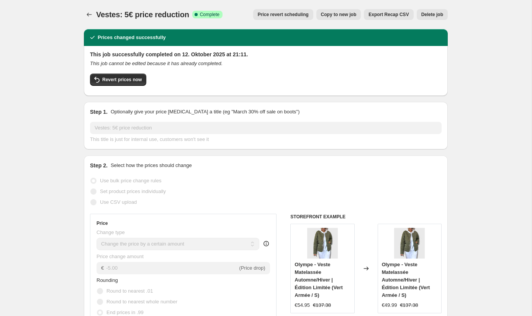
click at [347, 16] on span "Copy to new job" at bounding box center [339, 14] width 36 height 6
select select "by"
select select "no_change"
select select "collection"
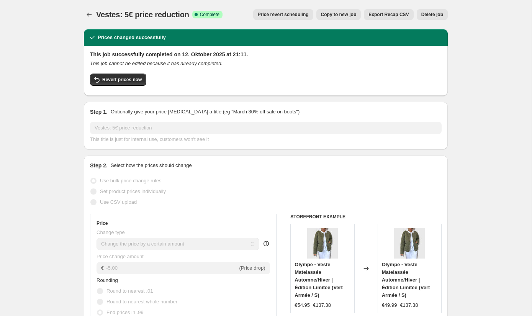
select select "collection"
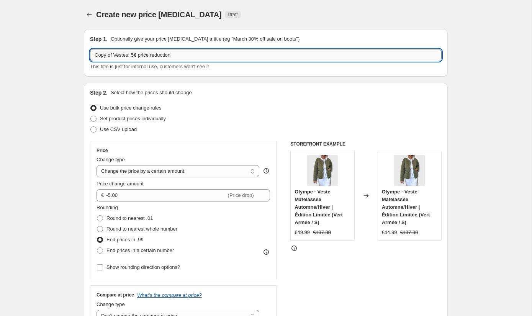
click at [123, 55] on input "Copy of Vestes: 5€ price reduction" at bounding box center [265, 55] width 351 height 12
drag, startPoint x: 114, startPoint y: 55, endPoint x: 85, endPoint y: 55, distance: 29.8
click at [85, 55] on div "Step 1. Optionally give your price [MEDICAL_DATA] a title (eg "March 30% off sa…" at bounding box center [266, 52] width 364 height 47
click at [115, 56] on input "Bottes: 5€ price reduction" at bounding box center [265, 55] width 351 height 12
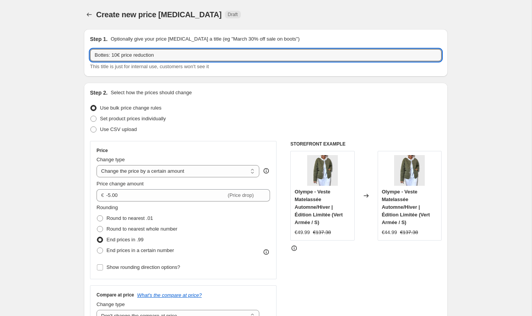
type input "Bottes: 10€ price reduction"
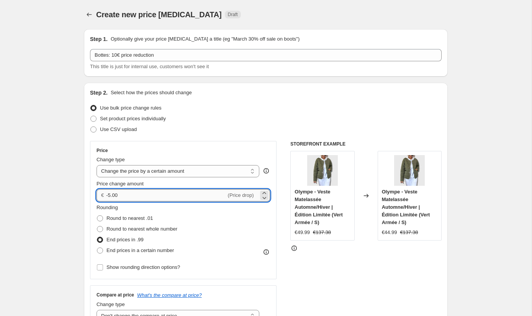
click at [111, 196] on input "-5.00" at bounding box center [166, 195] width 120 height 12
type input "-10.00"
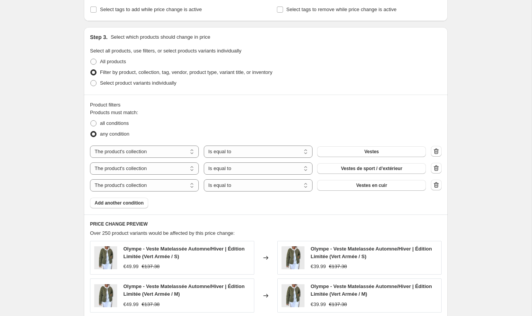
scroll to position [377, 0]
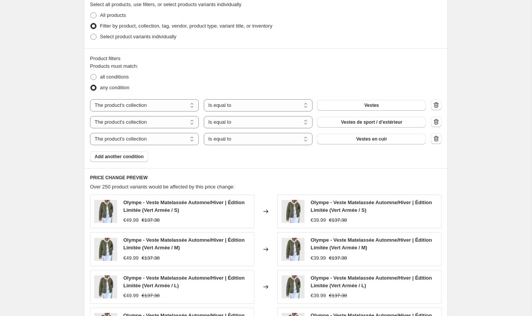
click at [441, 137] on div "Product filters Products must match: all conditions any condition The product T…" at bounding box center [266, 108] width 364 height 120
click at [436, 137] on icon "button" at bounding box center [436, 139] width 8 height 8
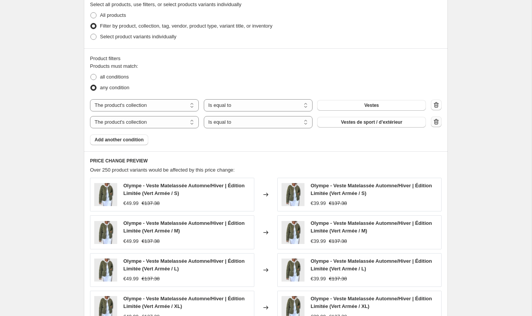
click at [437, 123] on icon "button" at bounding box center [436, 122] width 8 height 8
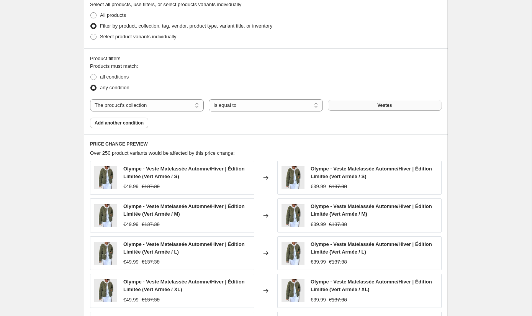
click at [372, 107] on button "Vestes" at bounding box center [385, 105] width 114 height 11
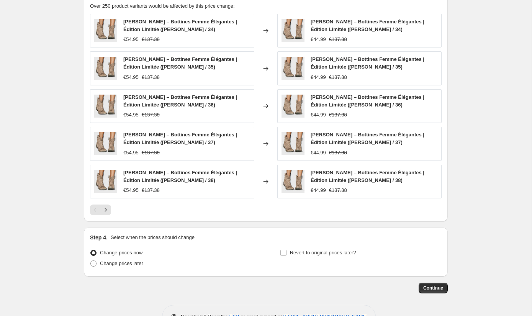
scroll to position [538, 0]
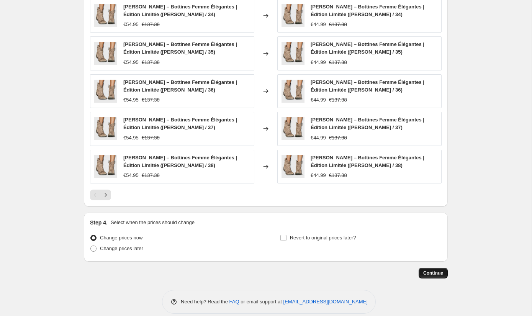
click at [430, 271] on span "Continue" at bounding box center [433, 273] width 20 height 6
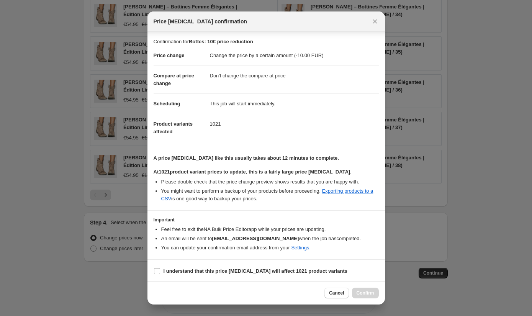
scroll to position [1, 0]
click at [201, 269] on b "I understand that this price [MEDICAL_DATA] will affect 1021 product variants" at bounding box center [255, 270] width 184 height 6
click at [160, 269] on input "I understand that this price [MEDICAL_DATA] will affect 1021 product variants" at bounding box center [157, 270] width 6 height 6
checkbox input "true"
click at [364, 291] on span "Confirm" at bounding box center [365, 293] width 18 height 6
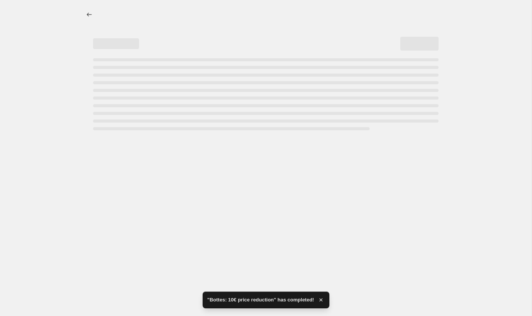
select select "by"
select select "no_change"
select select "collection"
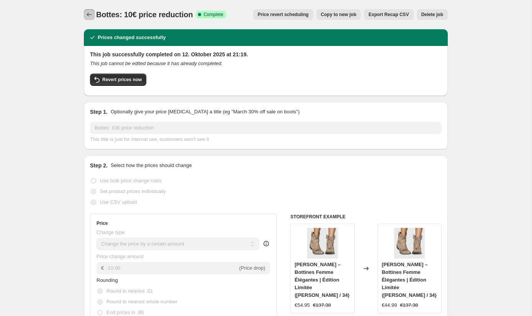
click at [90, 16] on icon "Price change jobs" at bounding box center [89, 15] width 8 height 8
